Goal: Information Seeking & Learning: Learn about a topic

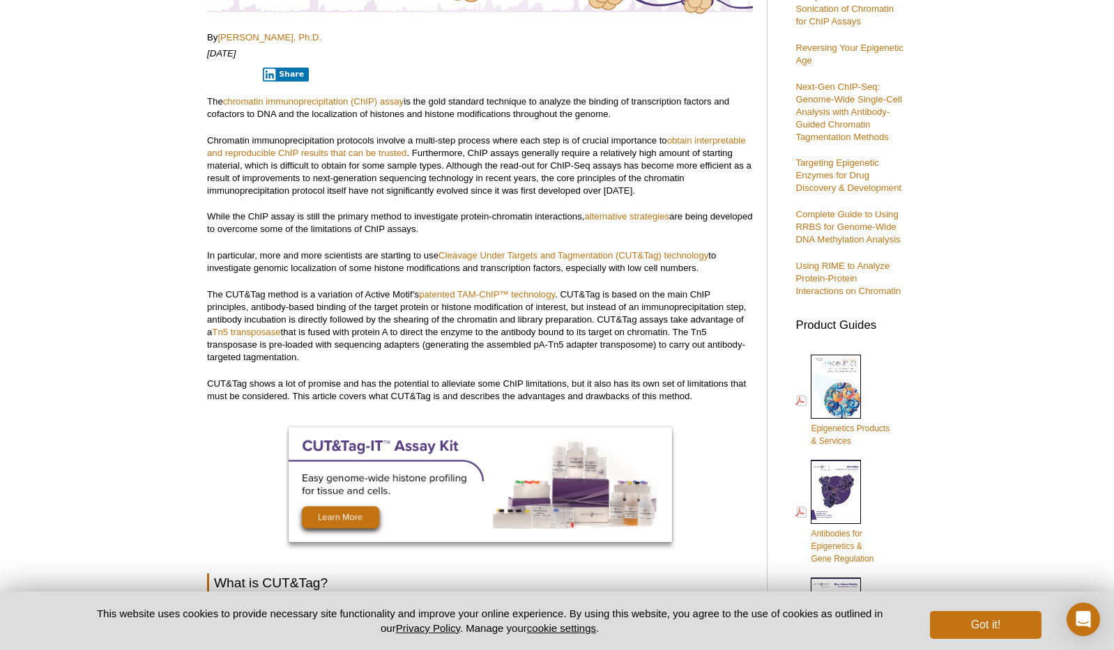
scroll to position [308, 0]
click at [364, 383] on p "CUT&Tag shows a lot of promise and has the potential to alleviate some ChIP lim…" at bounding box center [480, 390] width 546 height 25
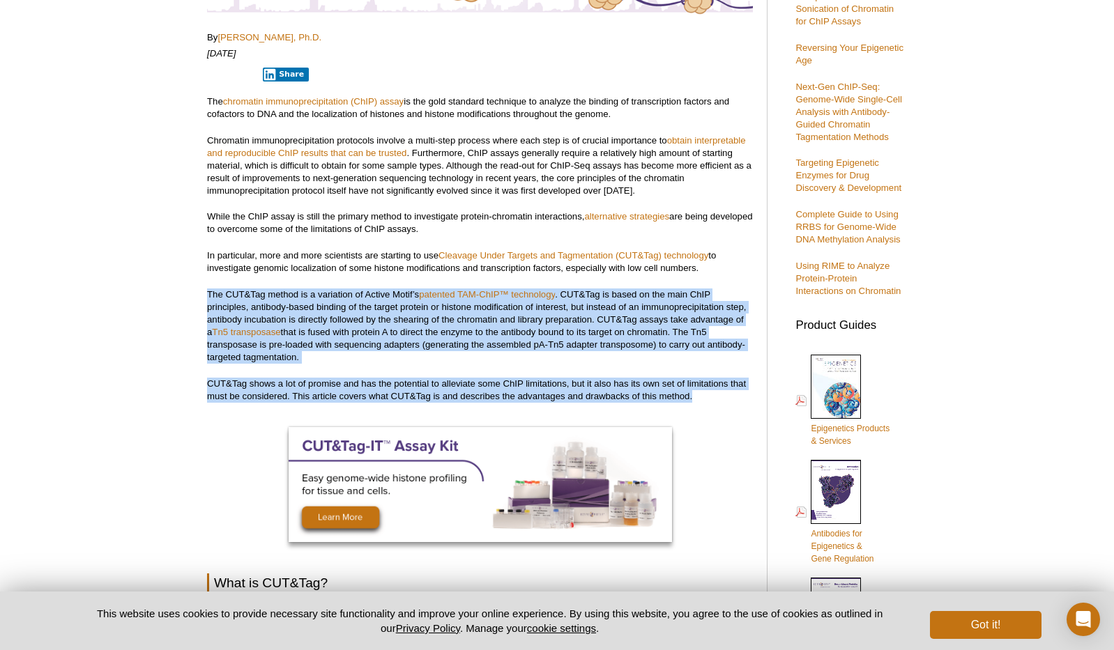
drag, startPoint x: 364, startPoint y: 383, endPoint x: 360, endPoint y: 313, distance: 70.5
click at [360, 313] on p "The CUT&Tag method is a variation of Active Motif’s patented TAM-ChIP™ technolo…" at bounding box center [480, 325] width 546 height 75
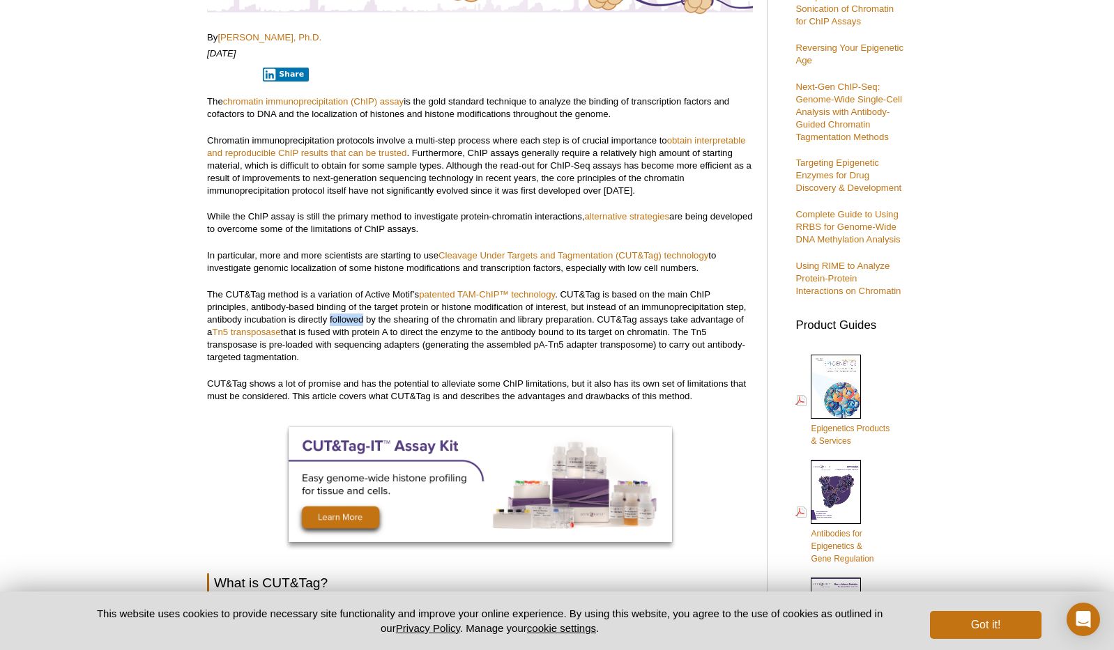
click at [360, 313] on p "The CUT&Tag method is a variation of Active Motif’s patented TAM-ChIP™ technolo…" at bounding box center [480, 325] width 546 height 75
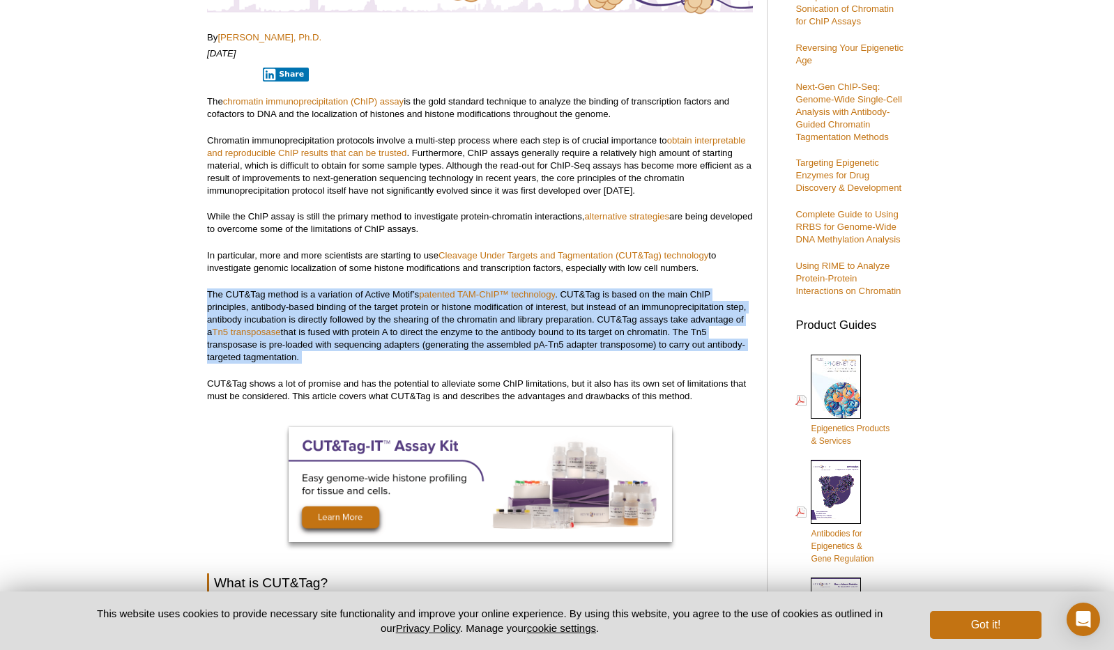
drag, startPoint x: 360, startPoint y: 313, endPoint x: 380, endPoint y: 353, distance: 44.3
click at [380, 353] on p "The CUT&Tag method is a variation of Active Motif’s patented TAM-ChIP™ technolo…" at bounding box center [480, 325] width 546 height 75
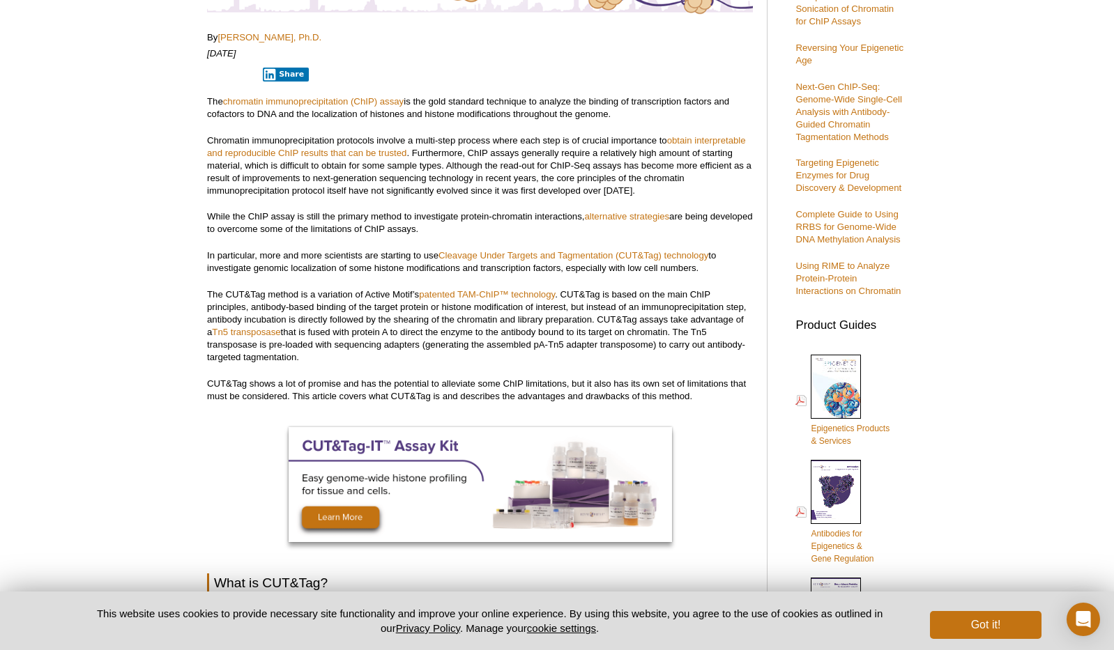
click at [392, 399] on p "CUT&Tag shows a lot of promise and has the potential to alleviate some ChIP lim…" at bounding box center [480, 390] width 546 height 25
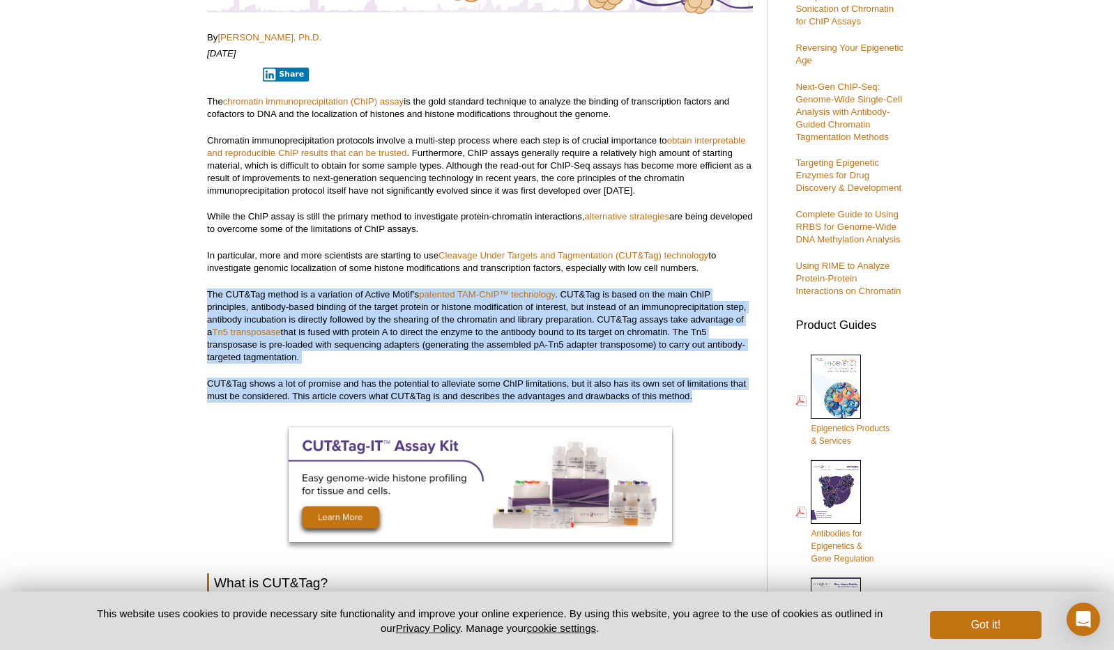
drag, startPoint x: 392, startPoint y: 399, endPoint x: 385, endPoint y: 295, distance: 104.8
click at [385, 295] on p "The CUT&Tag method is a variation of Active Motif’s patented TAM-ChIP™ technolo…" at bounding box center [480, 325] width 546 height 75
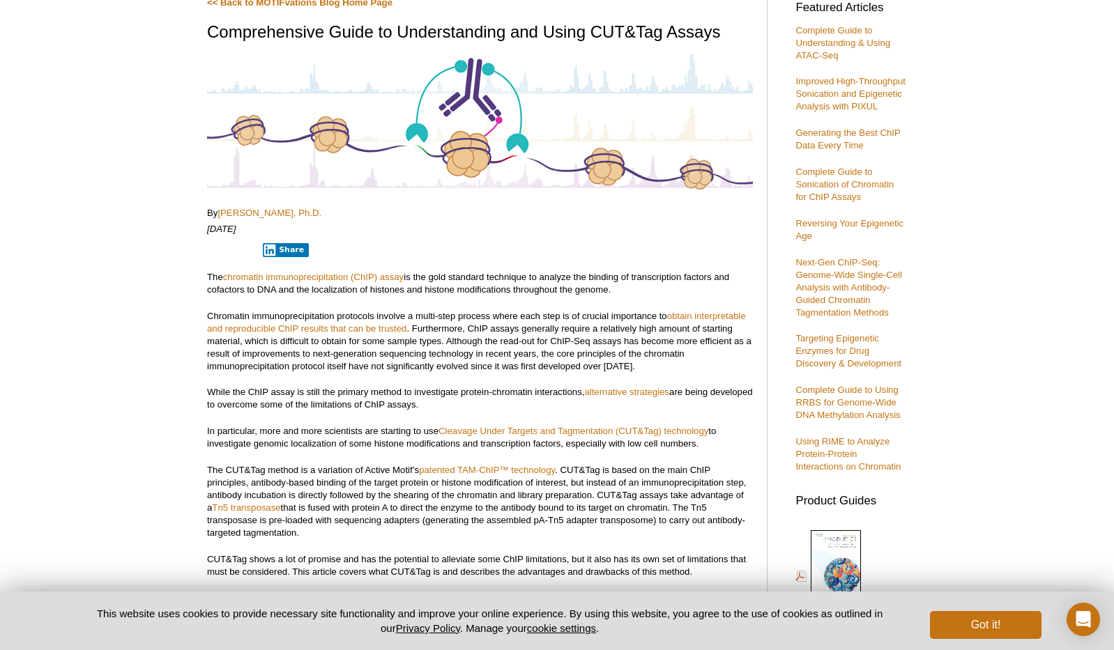
scroll to position [169, 0]
